Goal: Check status

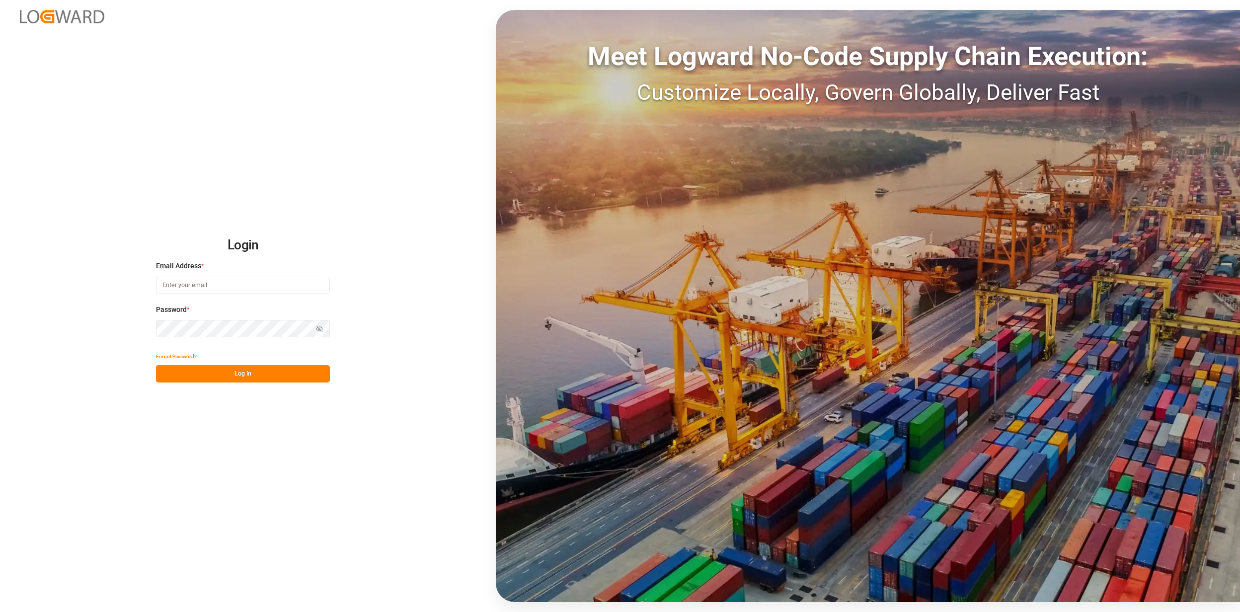
type input "[EMAIL_ADDRESS][PERSON_NAME][DOMAIN_NAME]"
click at [202, 366] on button "Log In" at bounding box center [243, 373] width 174 height 17
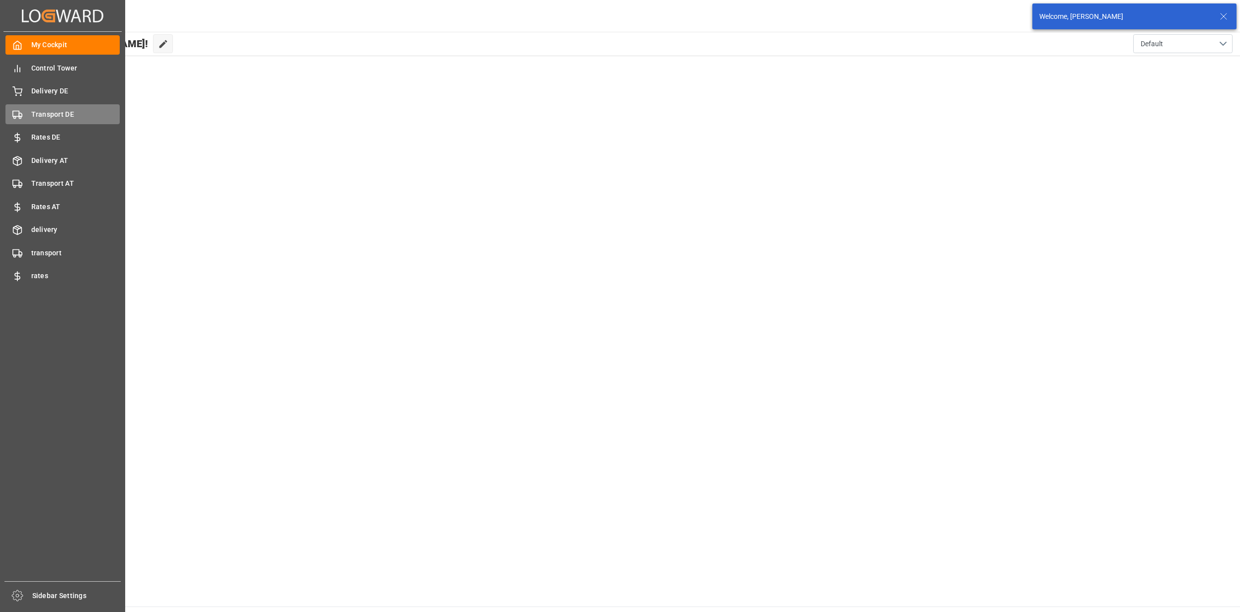
click at [52, 118] on span "Transport DE" at bounding box center [75, 114] width 89 height 10
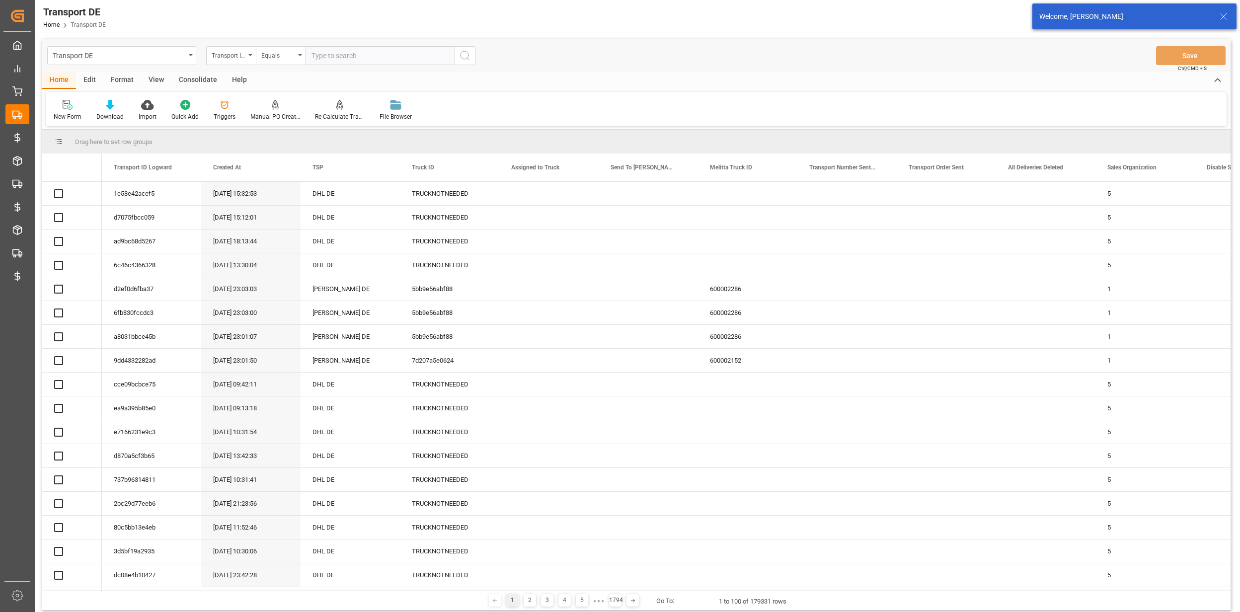
click at [232, 58] on div "Transport ID Logward" at bounding box center [229, 54] width 34 height 11
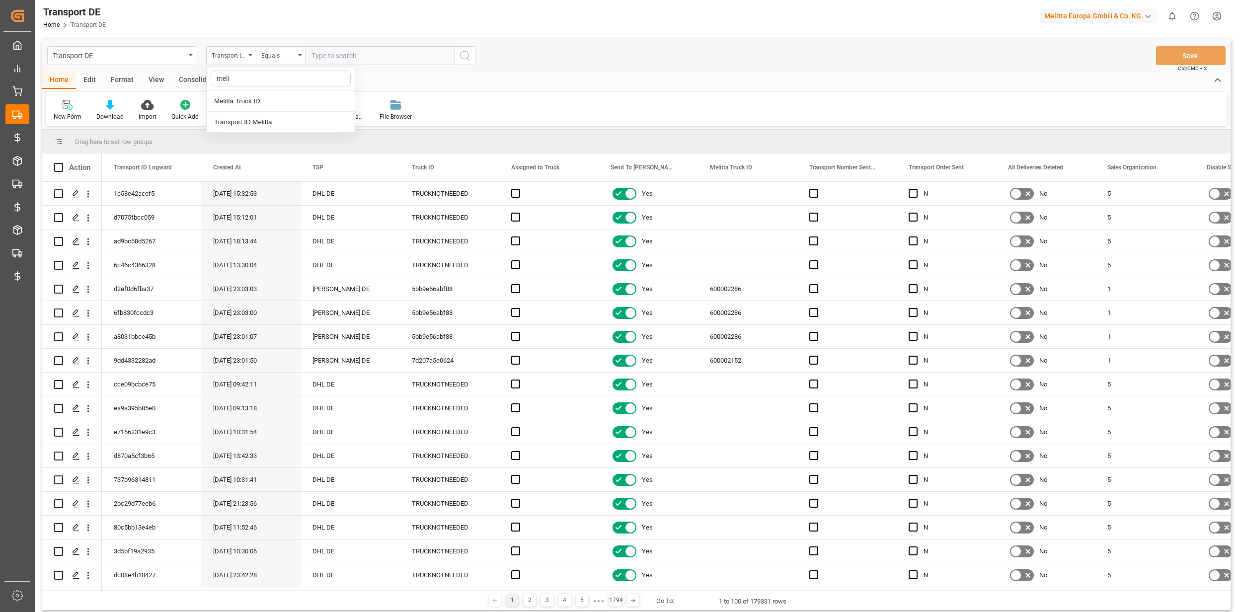
type input "melit"
click at [268, 96] on div "Melitta Truck ID" at bounding box center [281, 101] width 148 height 21
click at [338, 58] on input "text" at bounding box center [380, 55] width 149 height 19
paste input "600002201"
type input "600002201"
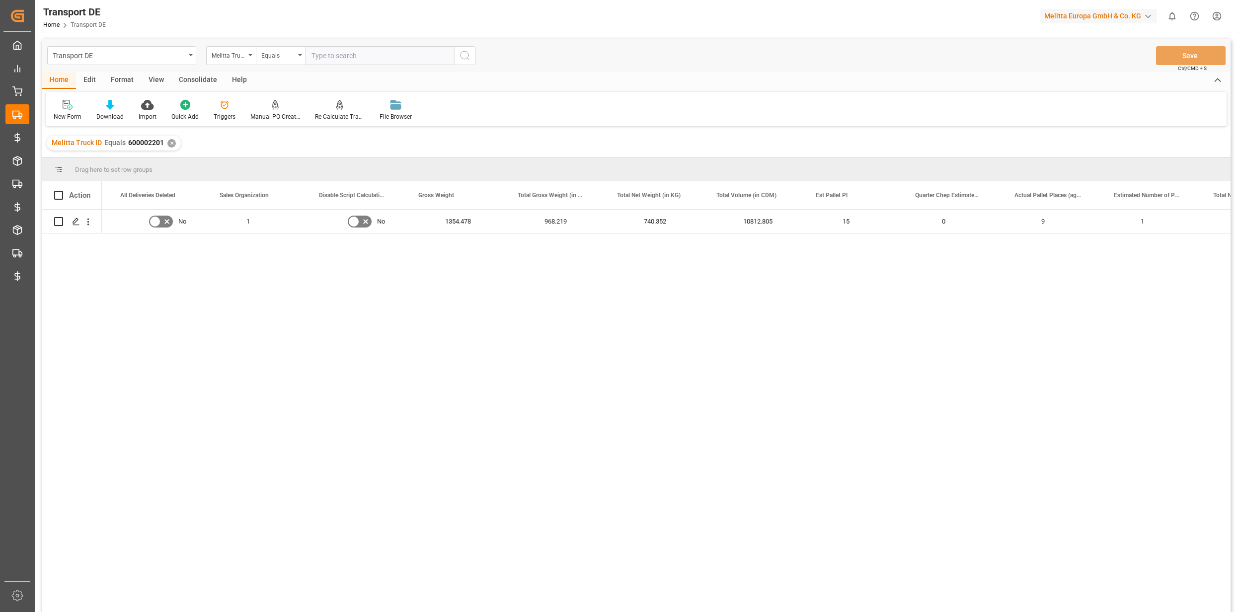
scroll to position [0, 927]
